Goal: Task Accomplishment & Management: Use online tool/utility

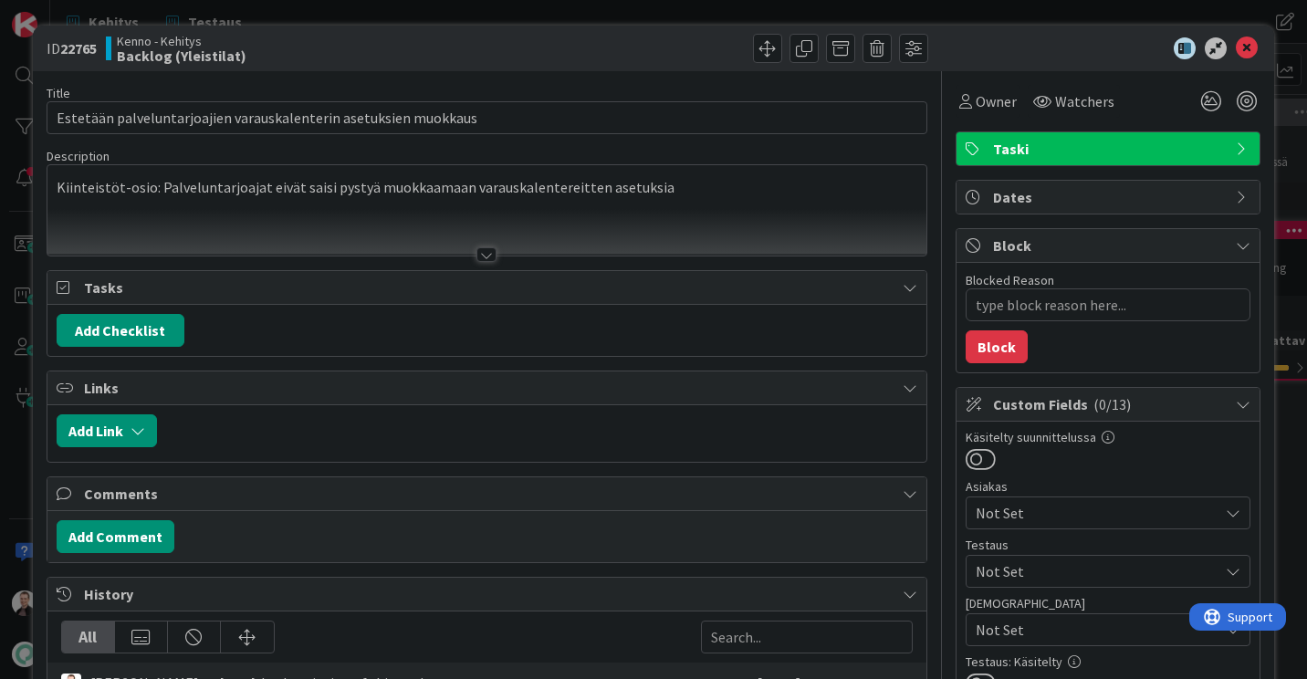
click at [674, 189] on p "Kiinteistöt-osio: Palveluntarjoajat eivät saisi pystyä muokkaamaan varauskalent…" at bounding box center [487, 187] width 860 height 21
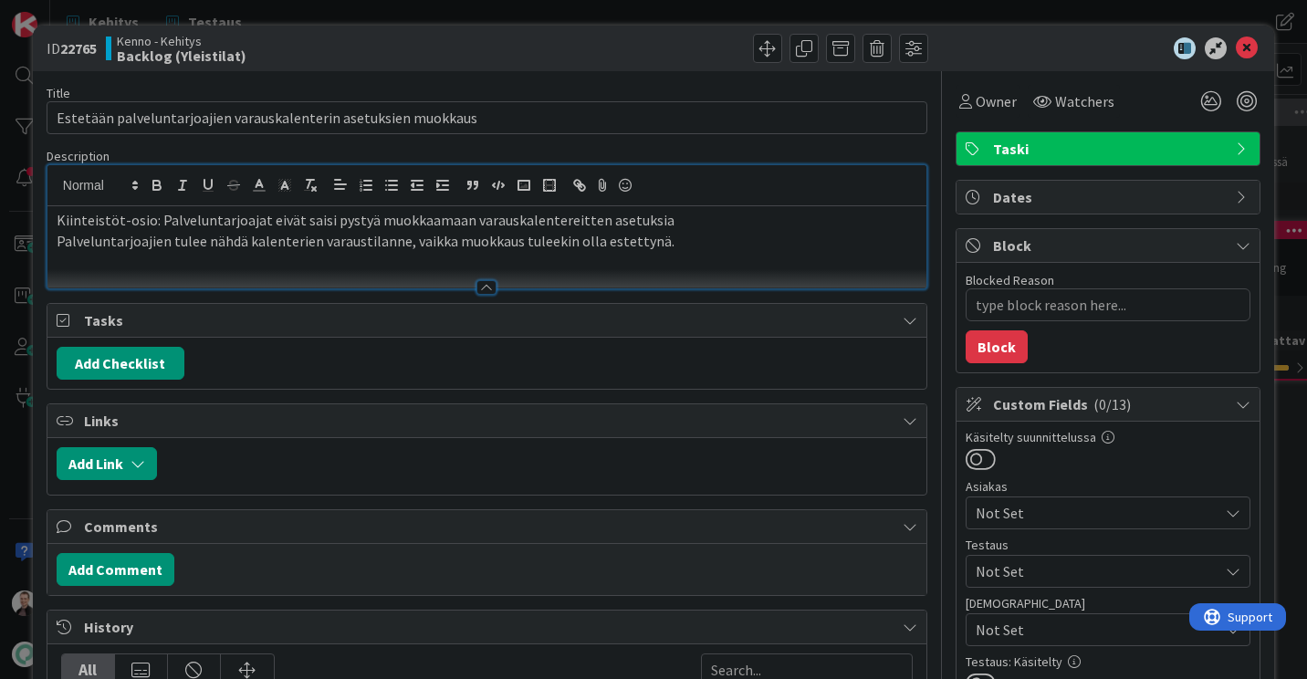
type textarea "x"
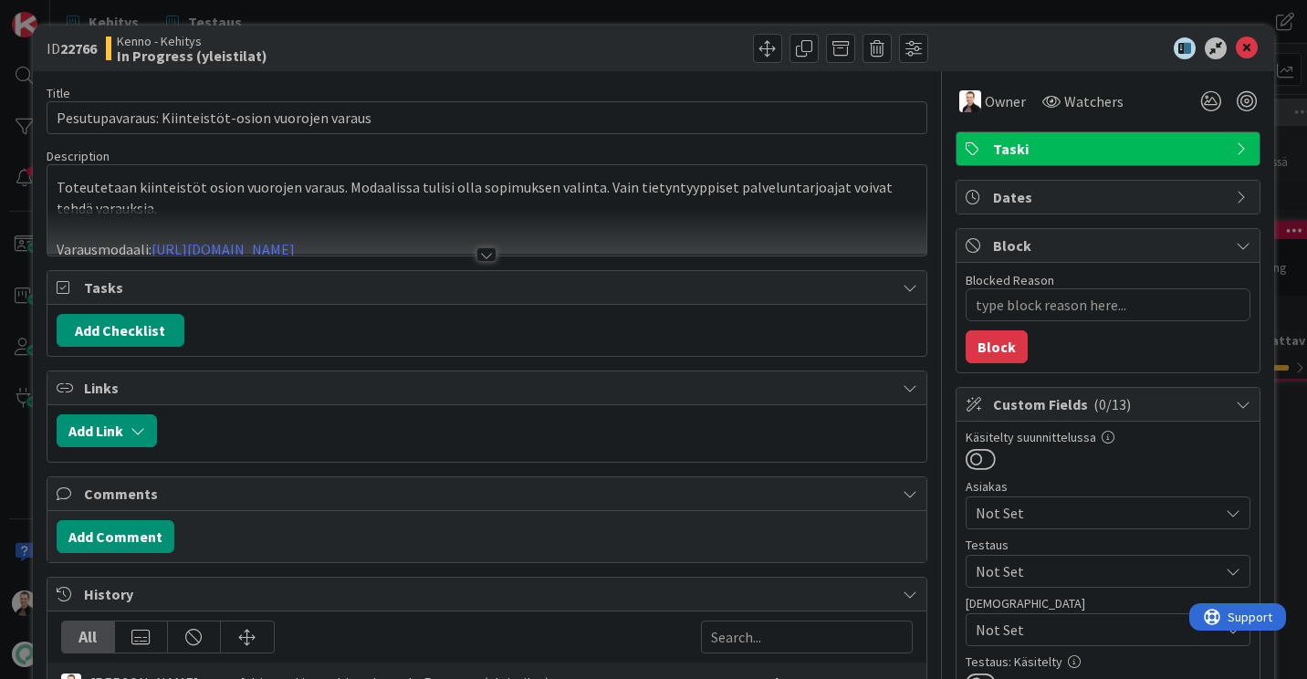
click at [476, 253] on div at bounding box center [486, 254] width 20 height 15
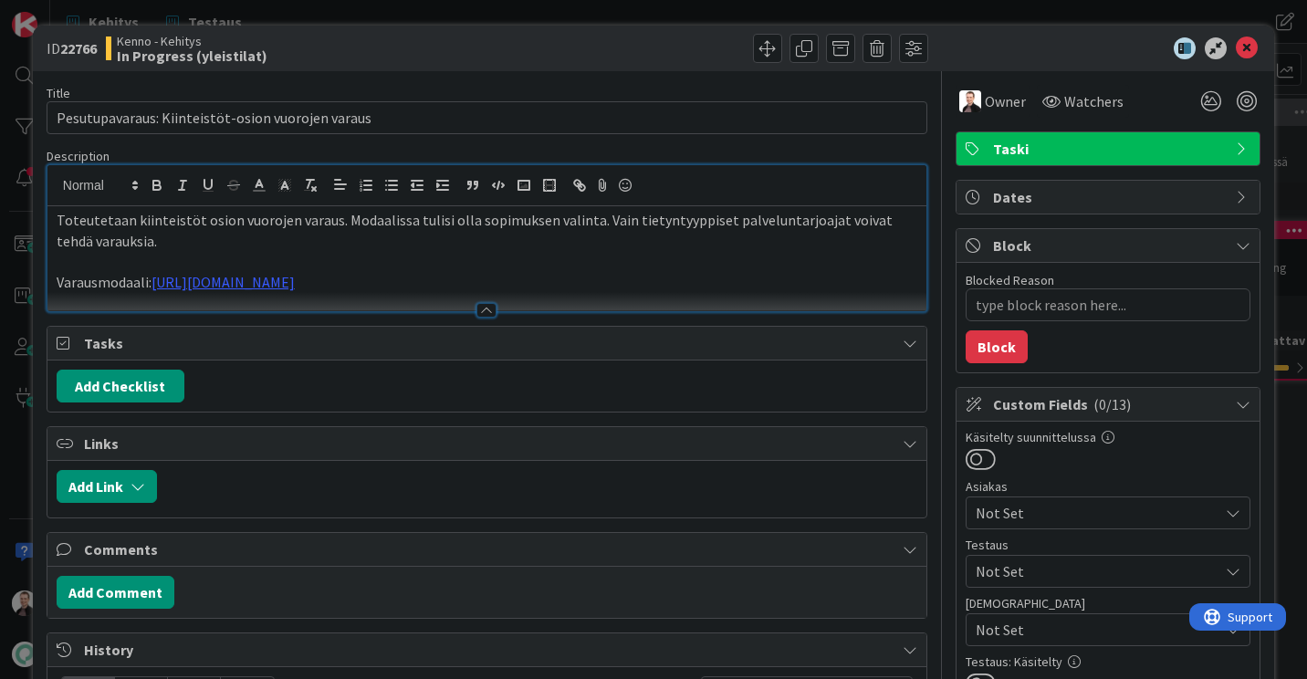
click at [476, 315] on div at bounding box center [486, 310] width 20 height 15
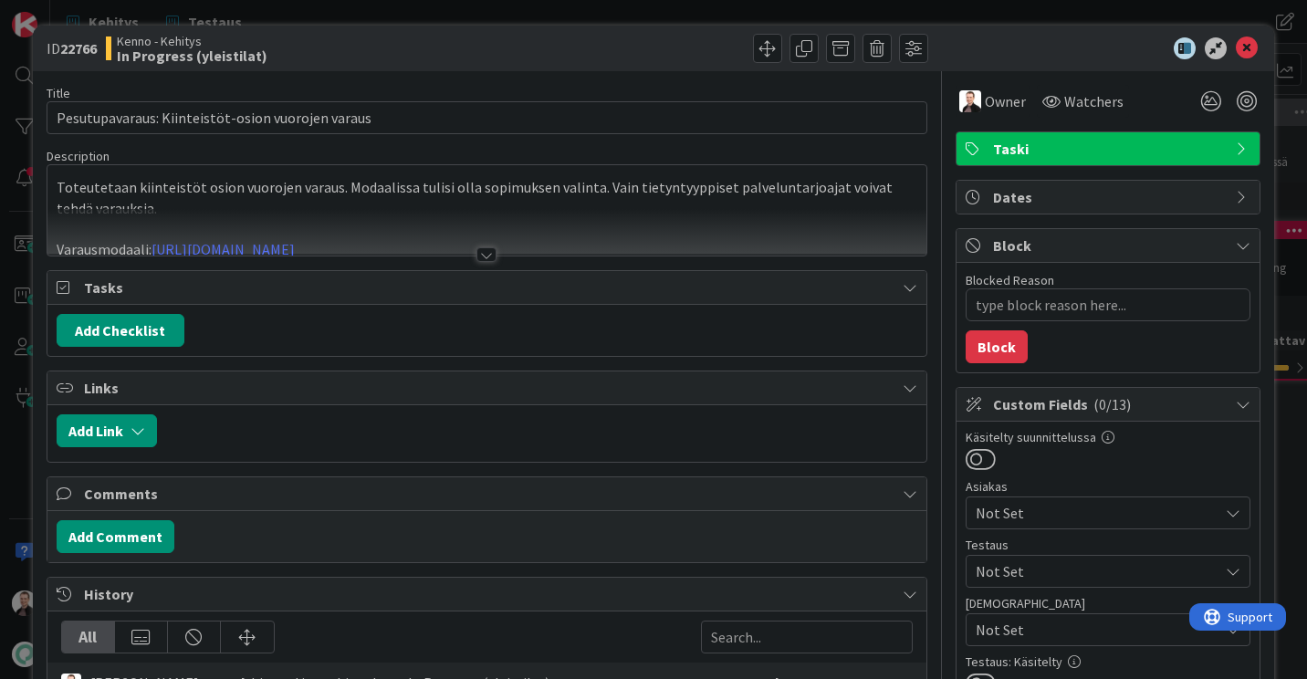
click at [476, 257] on div at bounding box center [486, 254] width 20 height 15
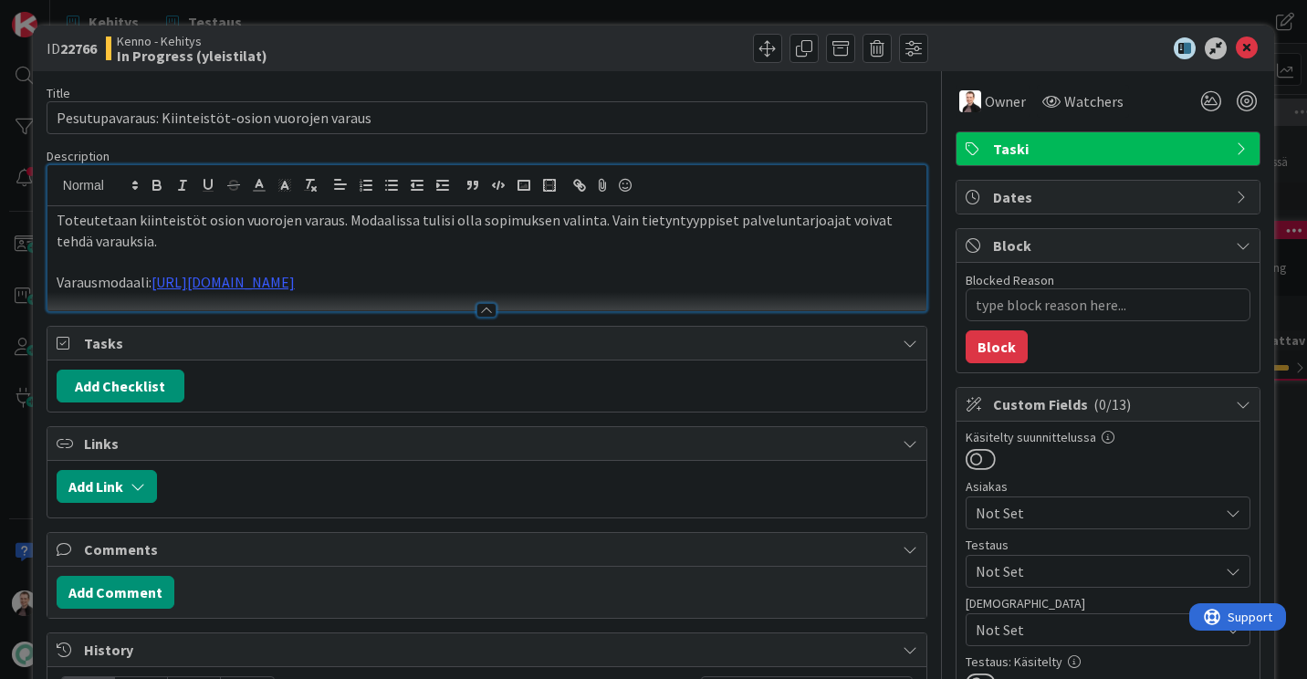
click at [165, 244] on p "Toteutetaan kiinteistöt osion vuorojen varaus. Modaalissa tulisi olla sopimukse…" at bounding box center [487, 230] width 860 height 41
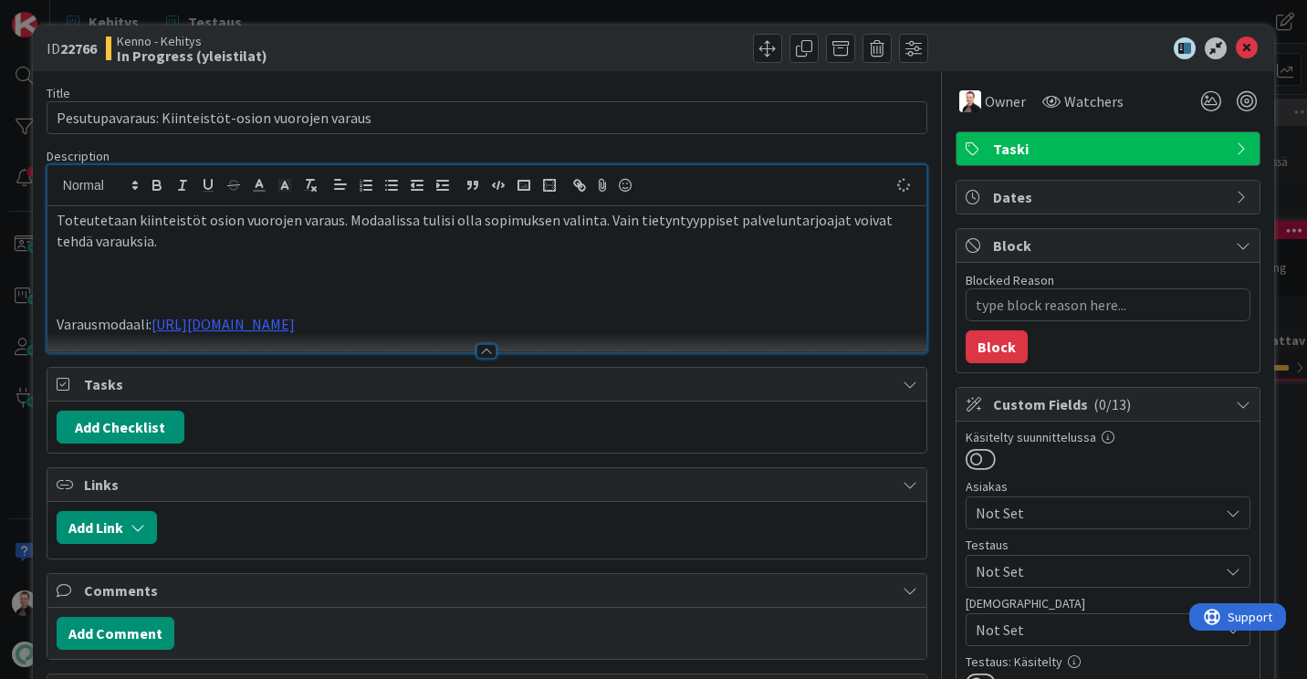
paste div
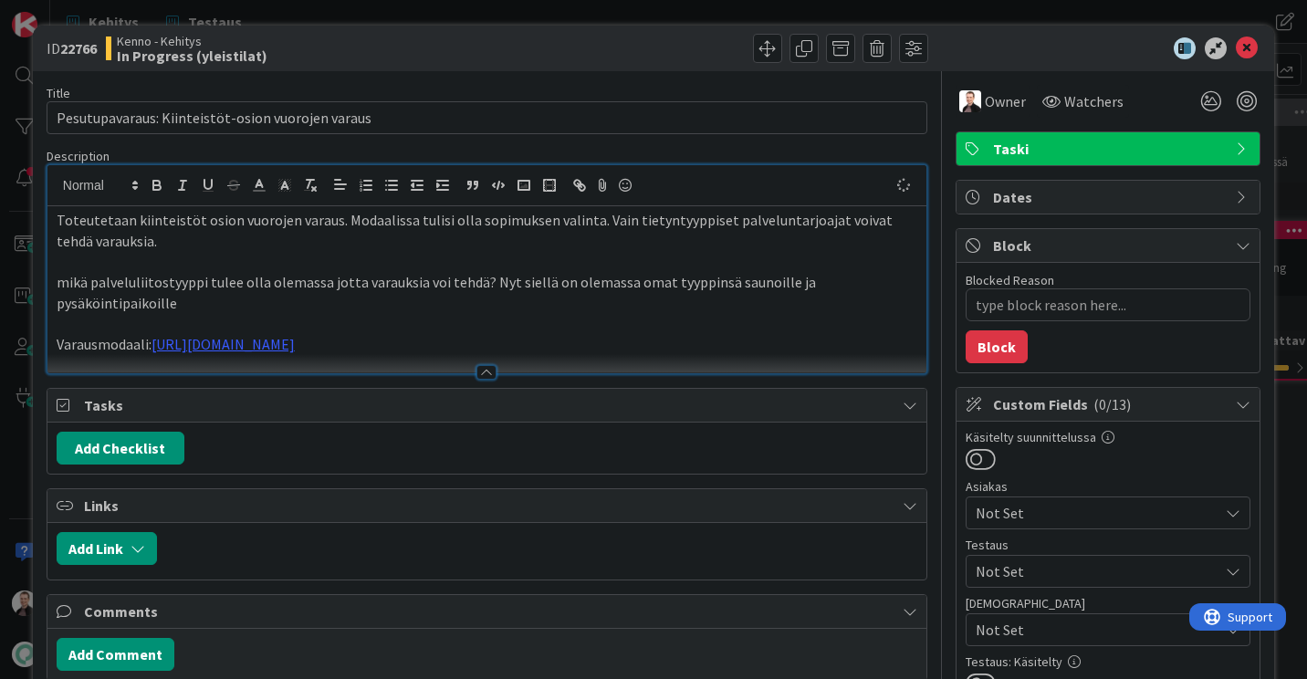
type textarea "x"
click at [59, 276] on p "mikä palveluliitostyyppi tulee olla olemassa jotta varauksia voi tehdä? Nyt sie…" at bounding box center [487, 292] width 860 height 41
click at [208, 301] on p "Pohdittavaa: Mikä palveluliitostyyppi tulee olla olemassa jotta varauksia voi t…" at bounding box center [487, 292] width 860 height 41
click at [985, 101] on span "Owner" at bounding box center [1005, 101] width 41 height 22
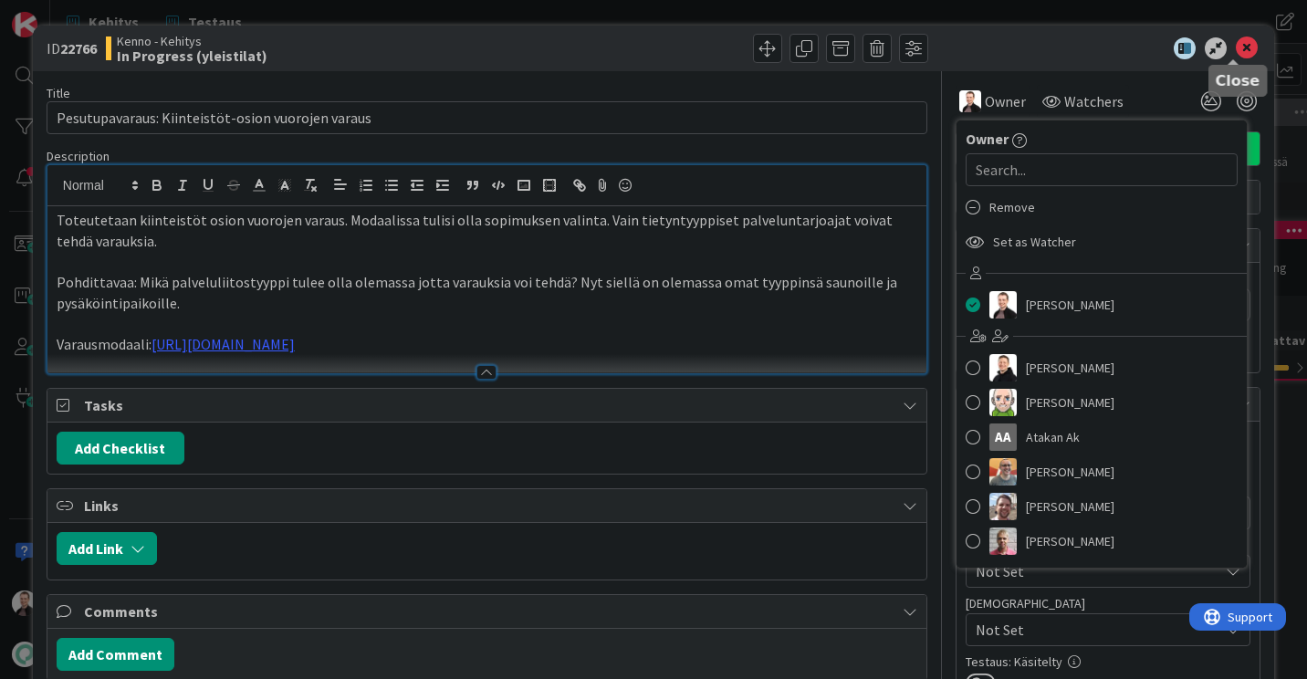
click at [1235, 48] on icon at bounding box center [1246, 48] width 22 height 22
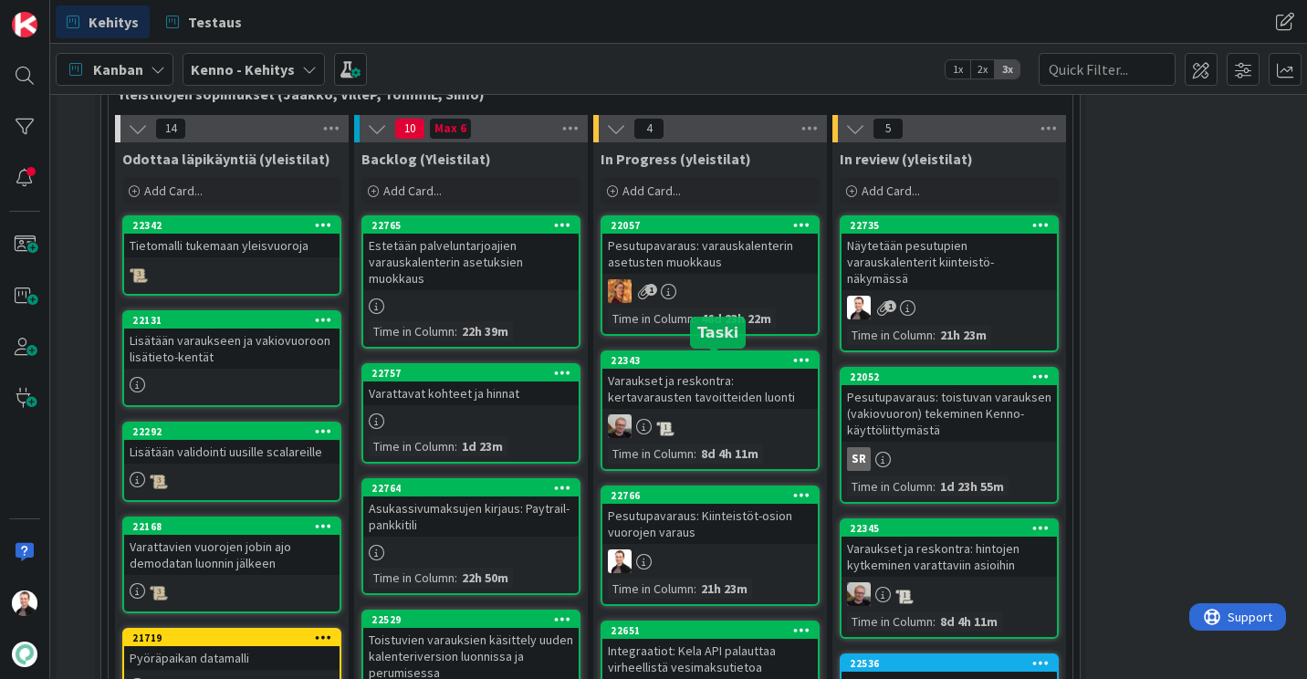
scroll to position [547, 0]
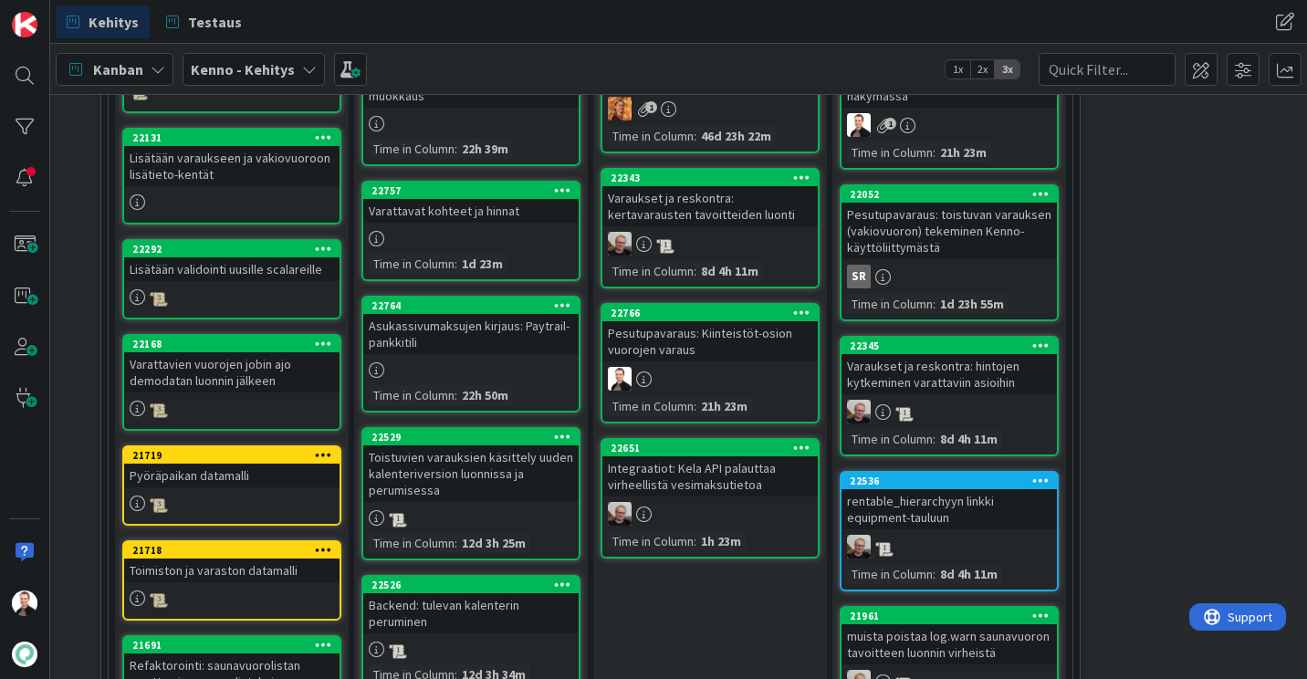
click at [694, 339] on div "Pesutupavaraus: Kiinteistöt-osion vuorojen varaus" at bounding box center [709, 341] width 215 height 40
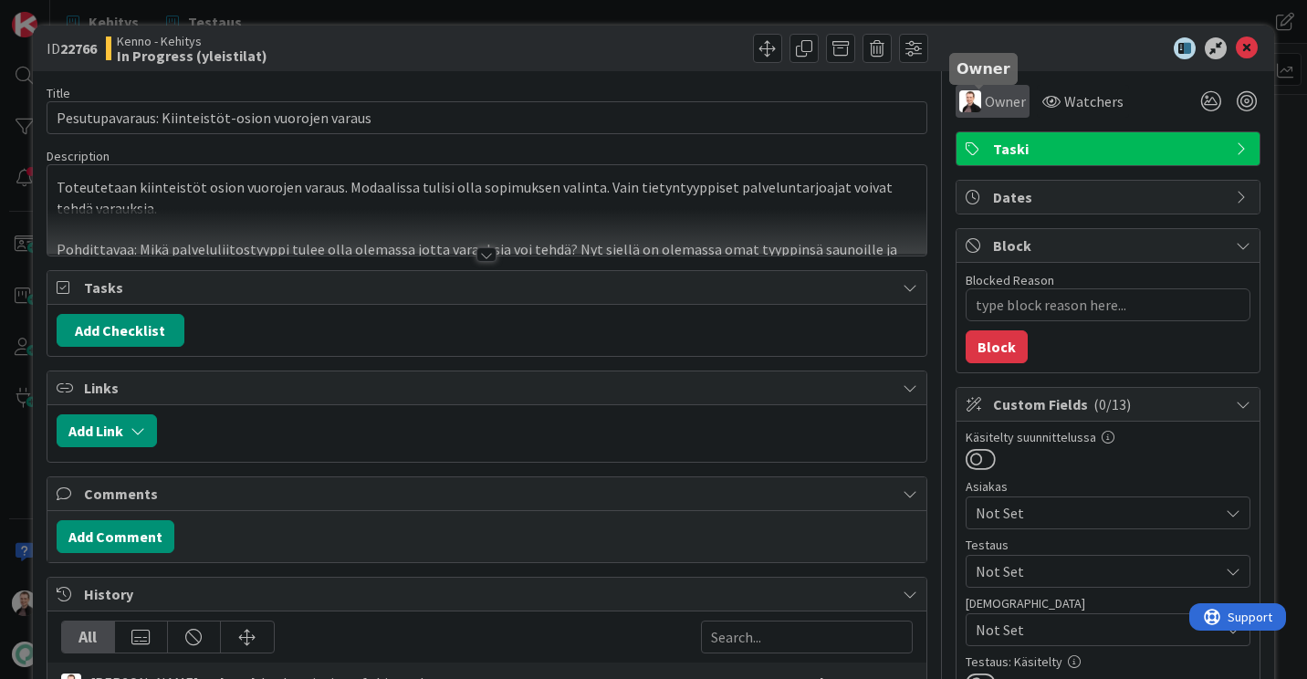
click at [969, 99] on div "Owner" at bounding box center [992, 101] width 67 height 22
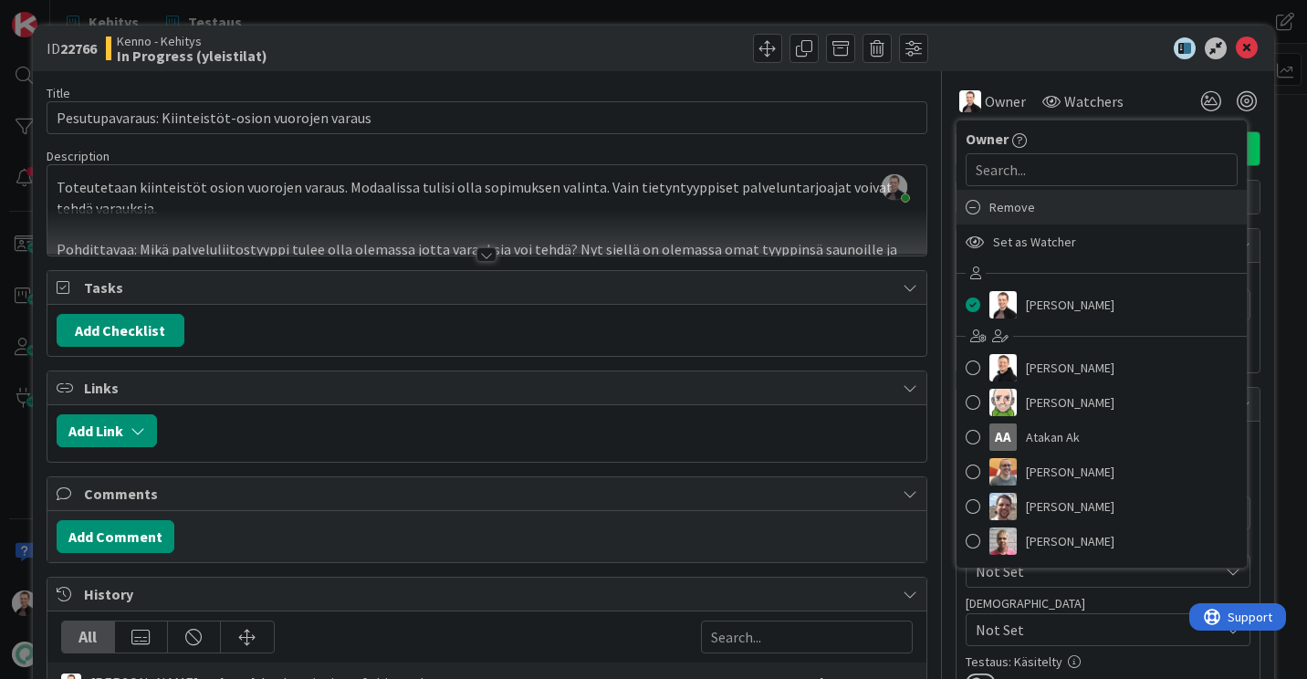
click at [1007, 207] on span "Remove" at bounding box center [1012, 206] width 46 height 27
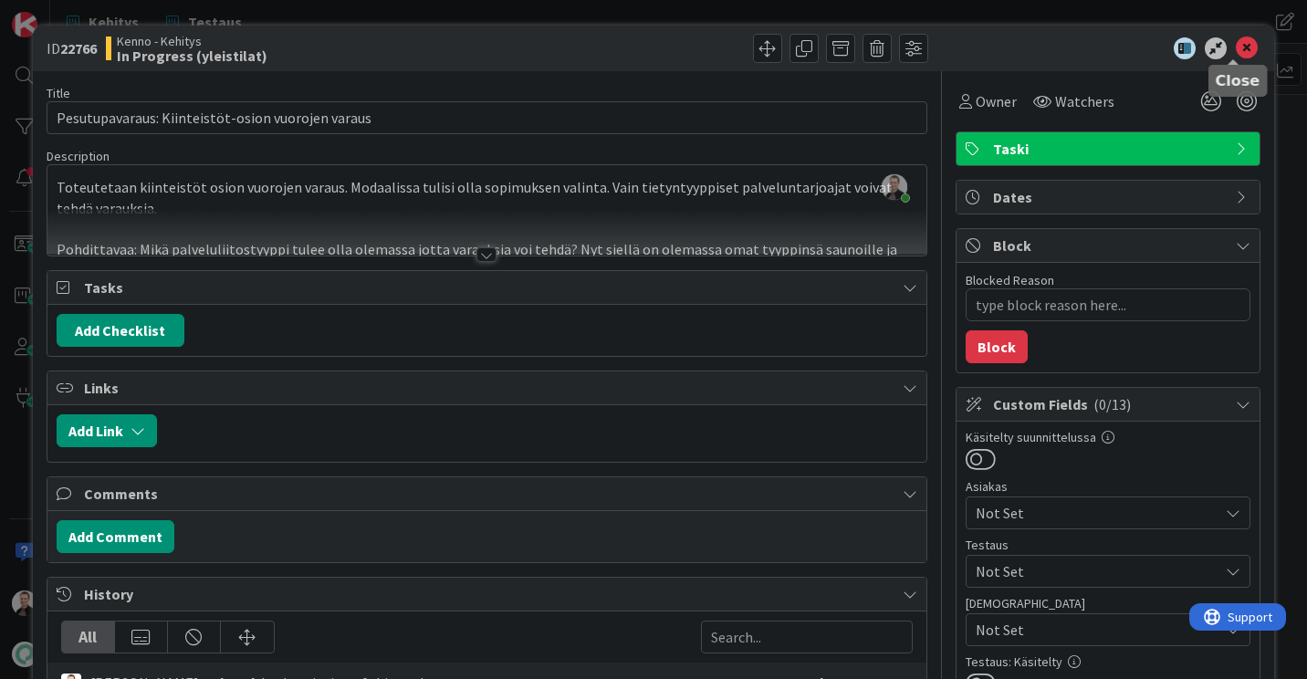
click at [1235, 45] on icon at bounding box center [1246, 48] width 22 height 22
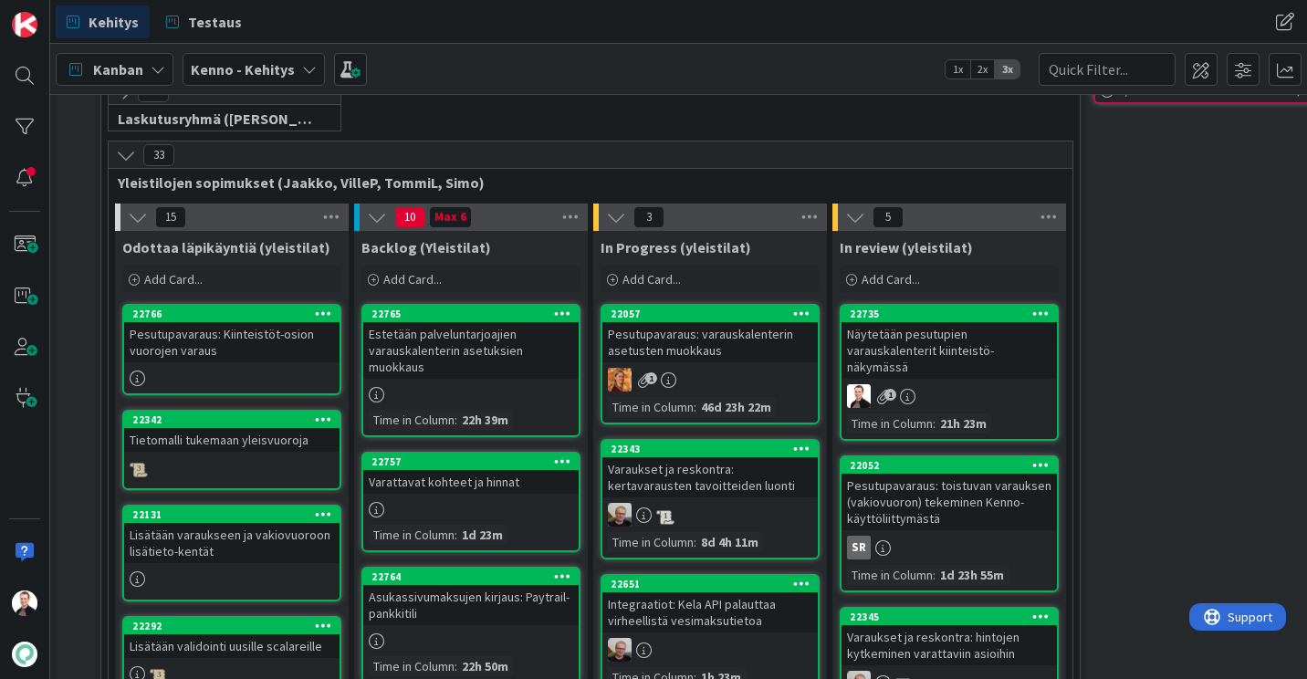
scroll to position [322, 0]
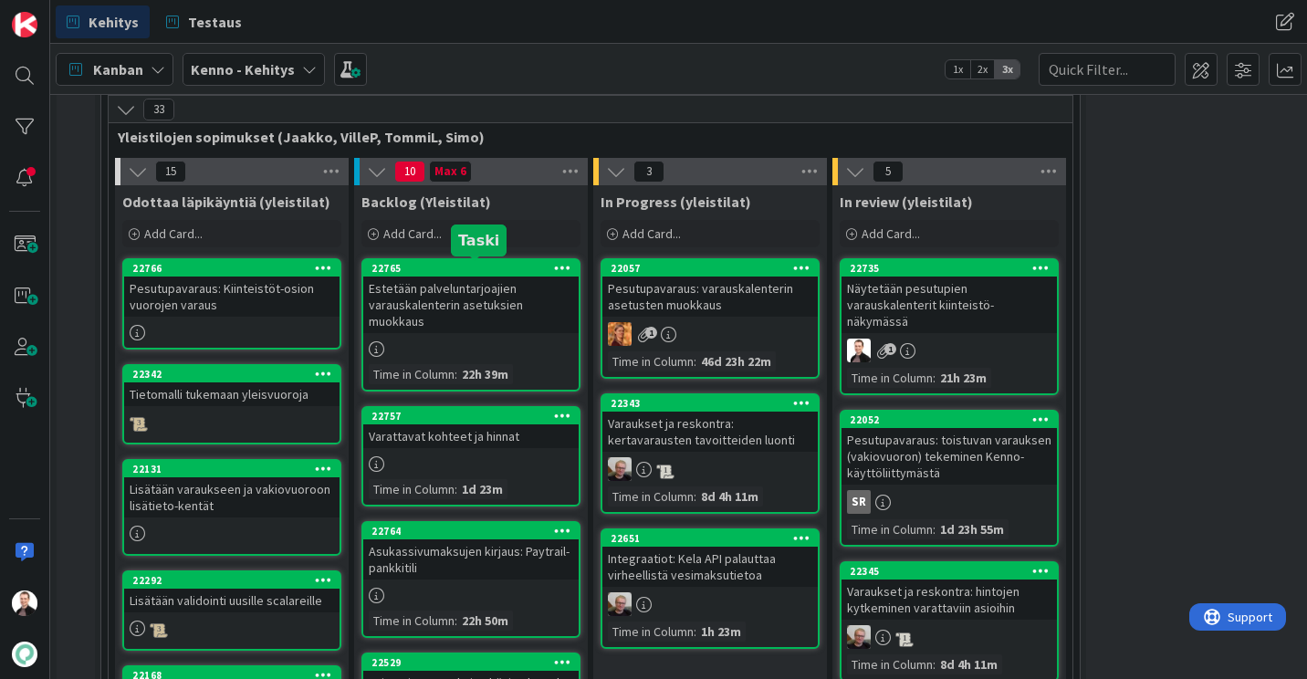
click at [440, 297] on div "Estetään palveluntarjoajien varauskalenterin asetuksien muokkaus" at bounding box center [470, 304] width 215 height 57
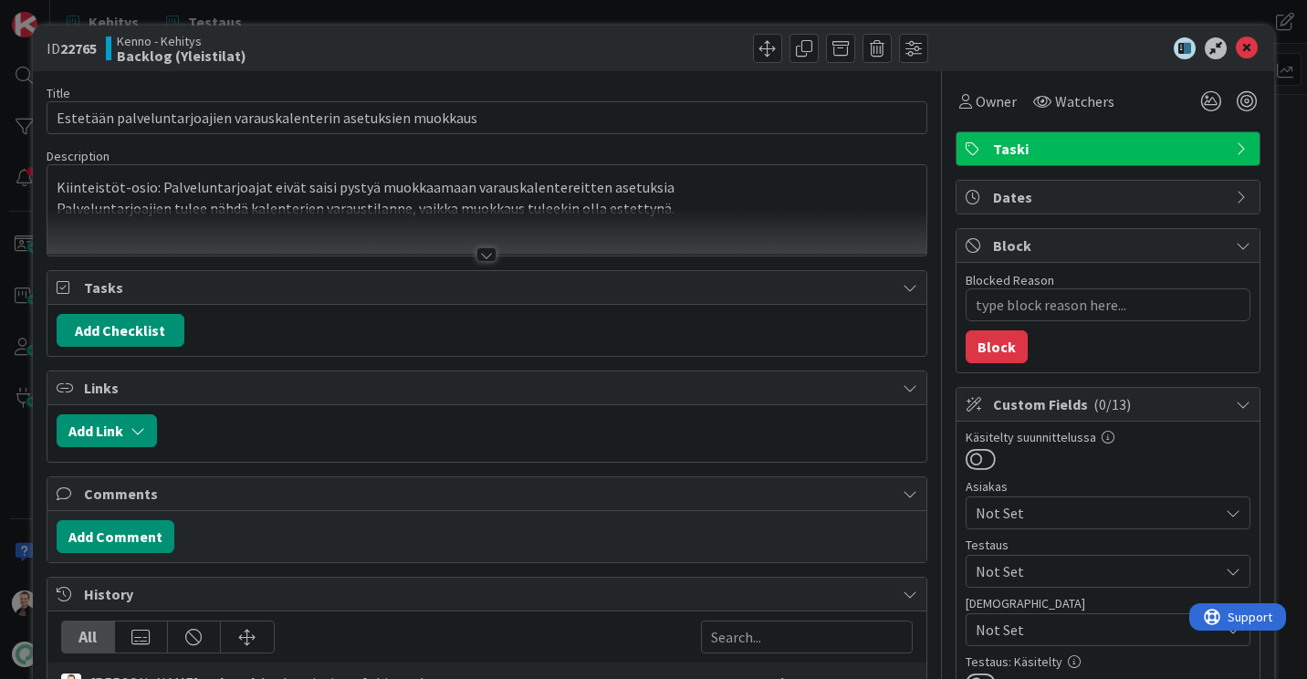
type textarea "x"
click at [1235, 42] on icon at bounding box center [1246, 48] width 22 height 22
